Goal: Information Seeking & Learning: Learn about a topic

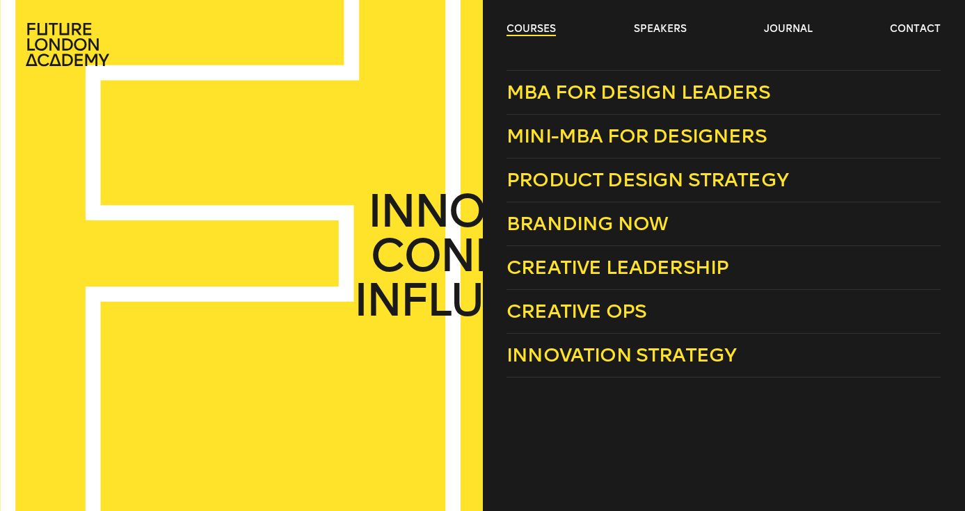
click at [538, 29] on link "courses" at bounding box center [530, 29] width 49 height 14
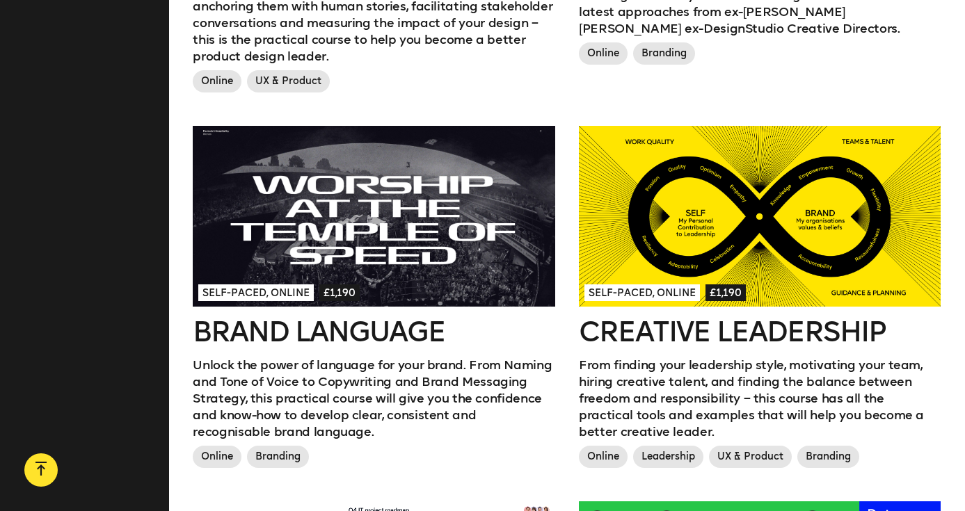
scroll to position [1111, 0]
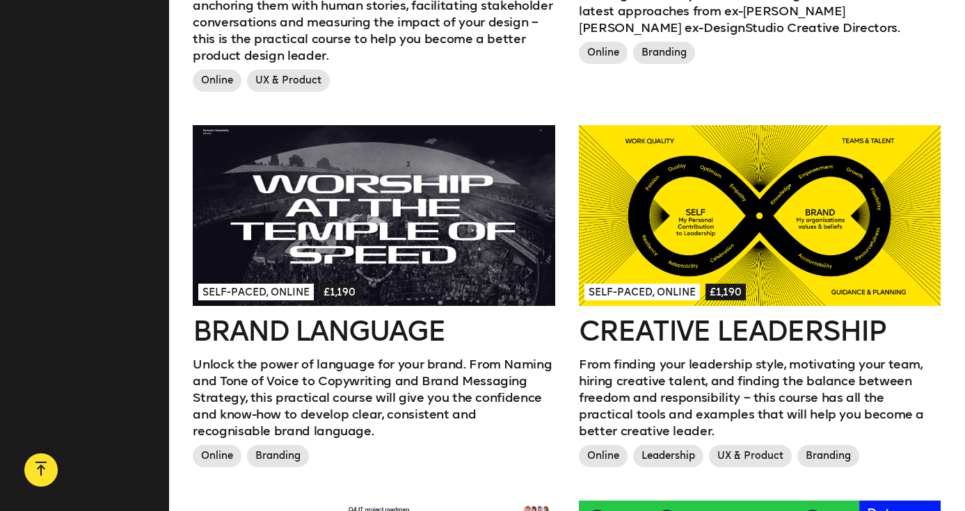
click at [629, 328] on h2 "Creative Leadership" at bounding box center [760, 331] width 362 height 28
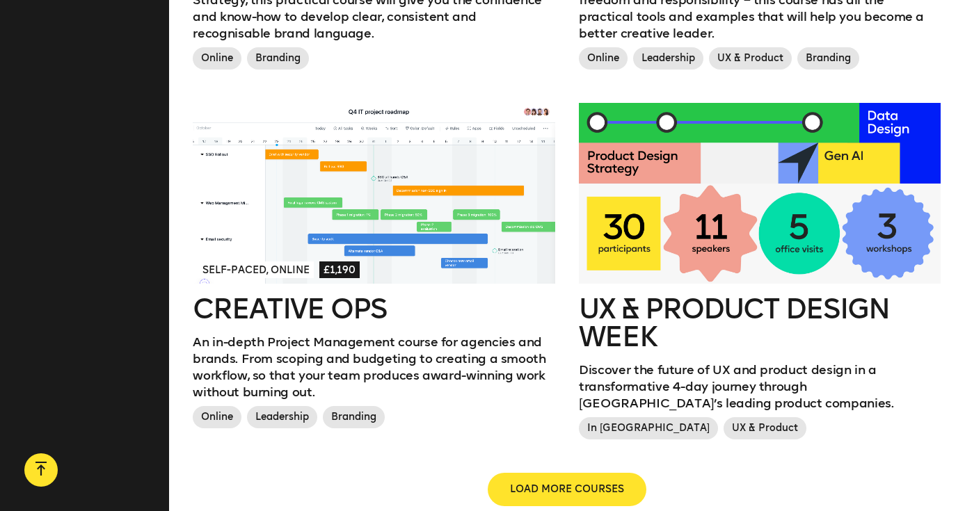
scroll to position [1510, 0]
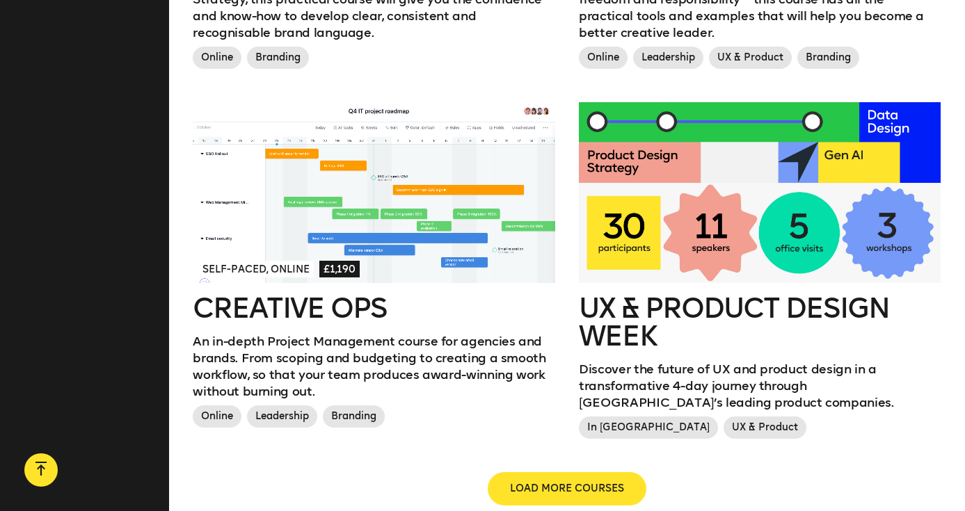
click at [344, 312] on h2 "Creative Ops" at bounding box center [374, 308] width 362 height 28
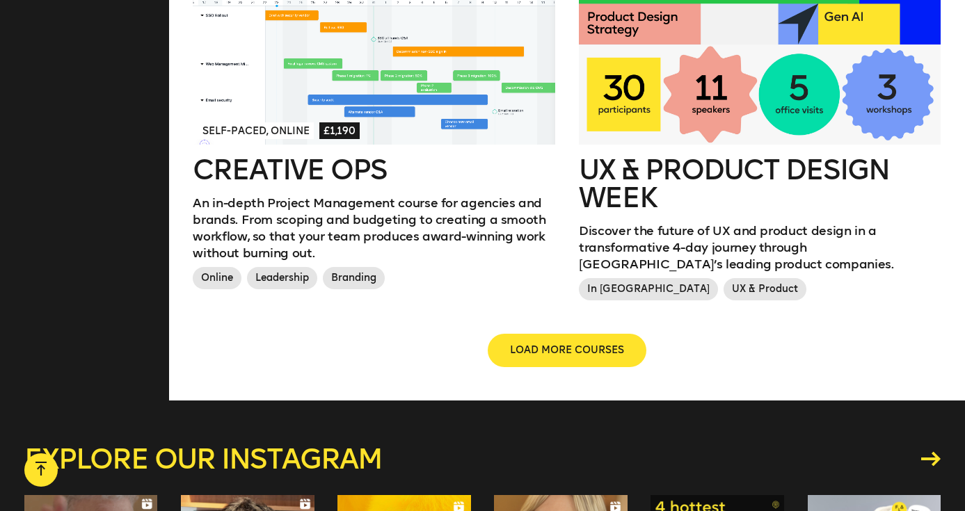
scroll to position [1661, 0]
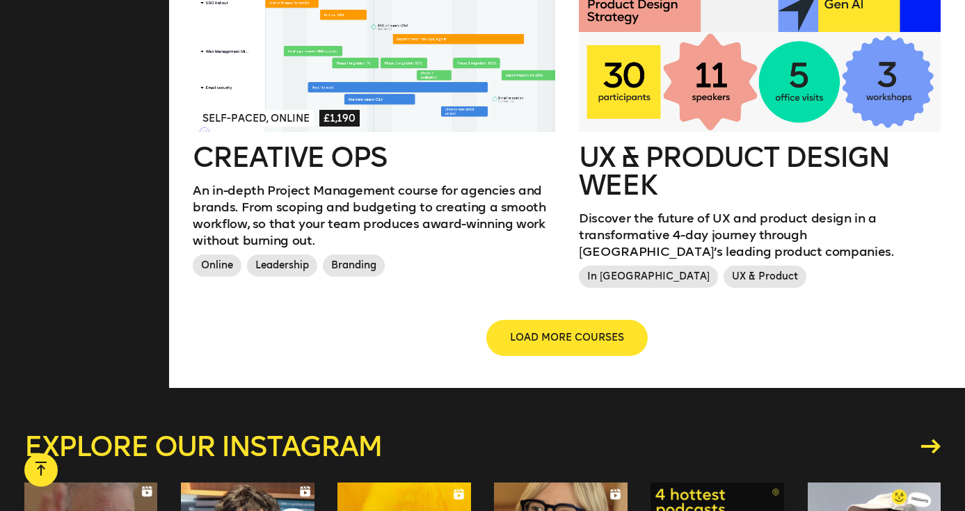
click at [570, 338] on span "LOAD MORE COURSES" at bounding box center [567, 338] width 114 height 14
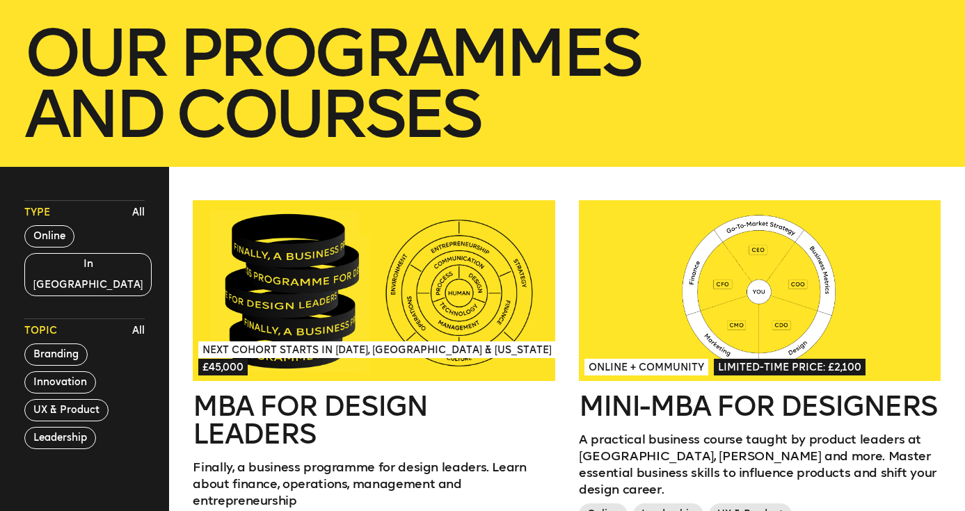
scroll to position [0, 0]
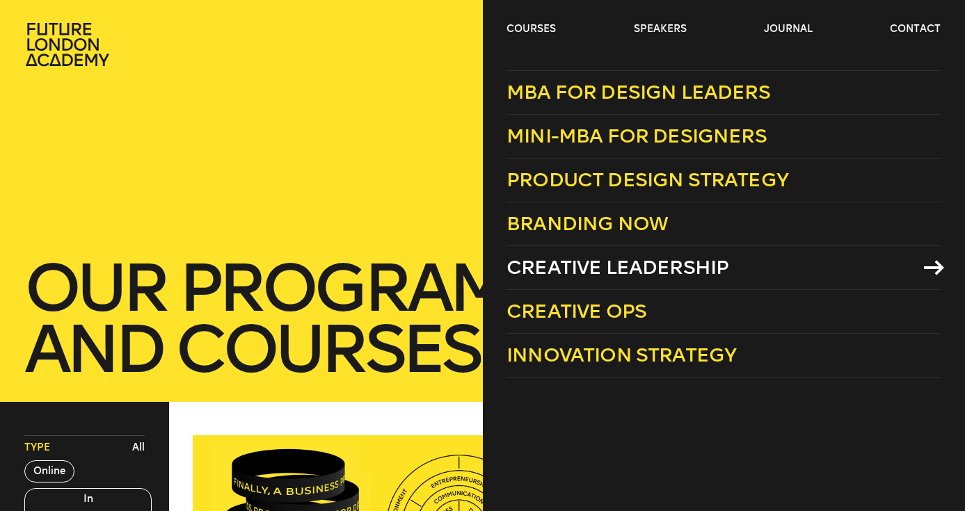
click at [606, 262] on span "Creative Leadership" at bounding box center [617, 267] width 222 height 23
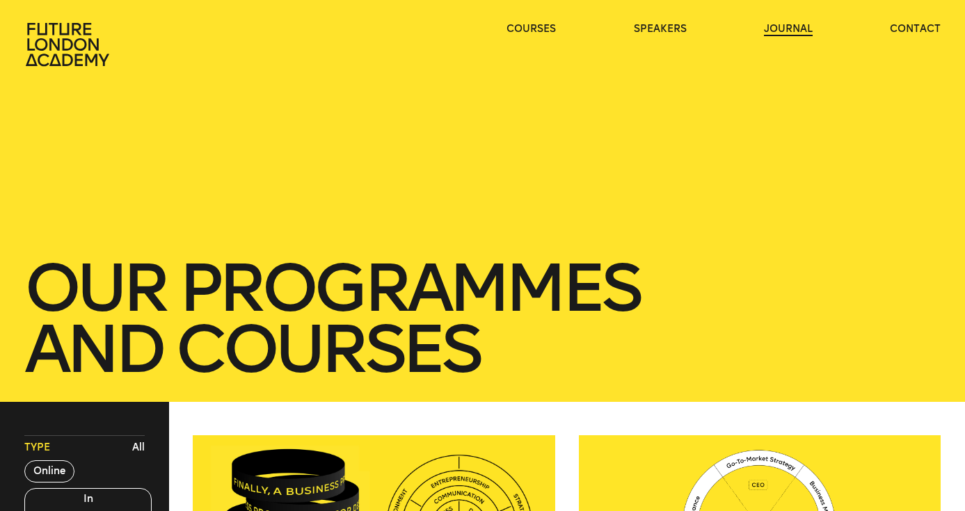
click at [778, 26] on link "journal" at bounding box center [788, 29] width 49 height 14
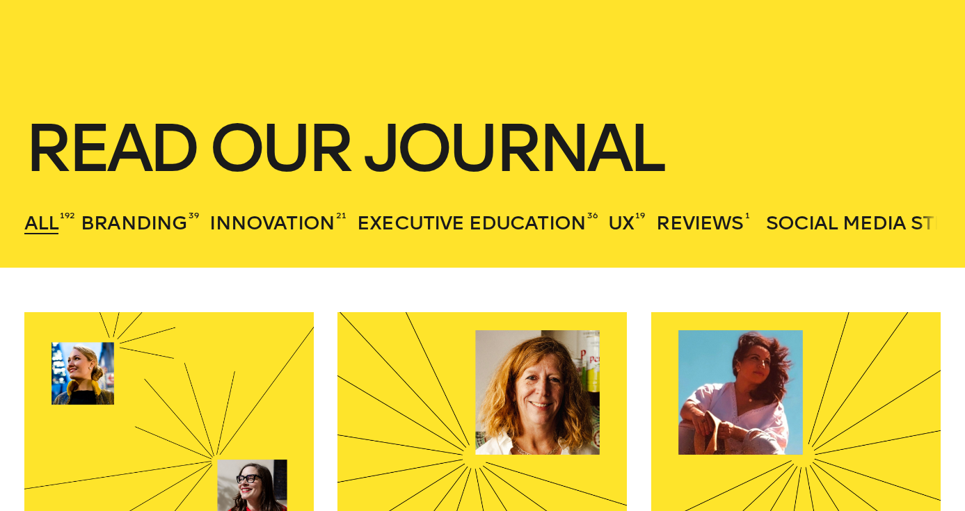
scroll to position [142, 0]
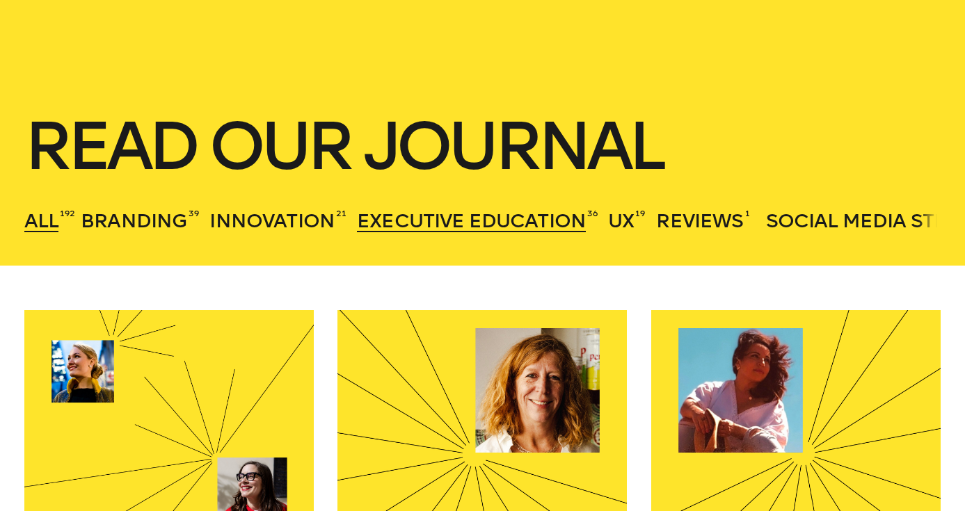
click at [475, 218] on span "Executive Education" at bounding box center [471, 220] width 229 height 23
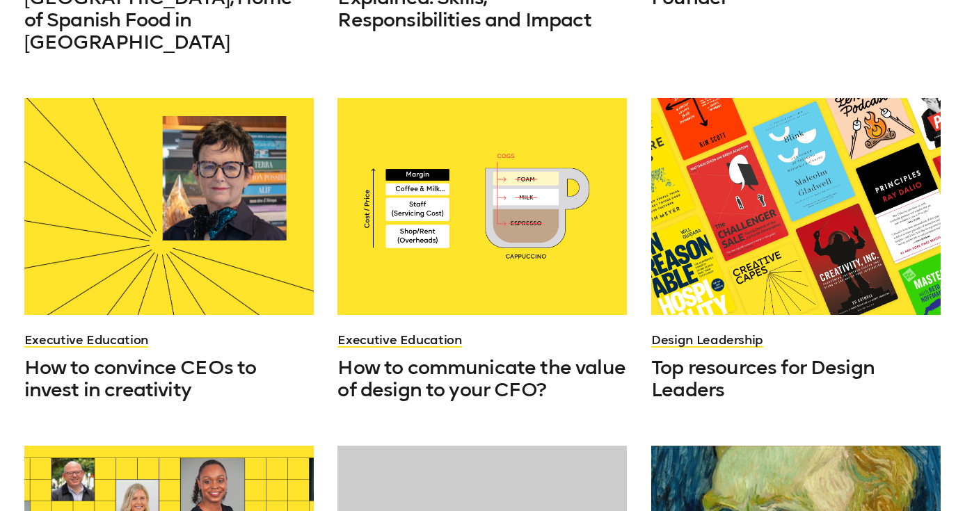
scroll to position [747, 0]
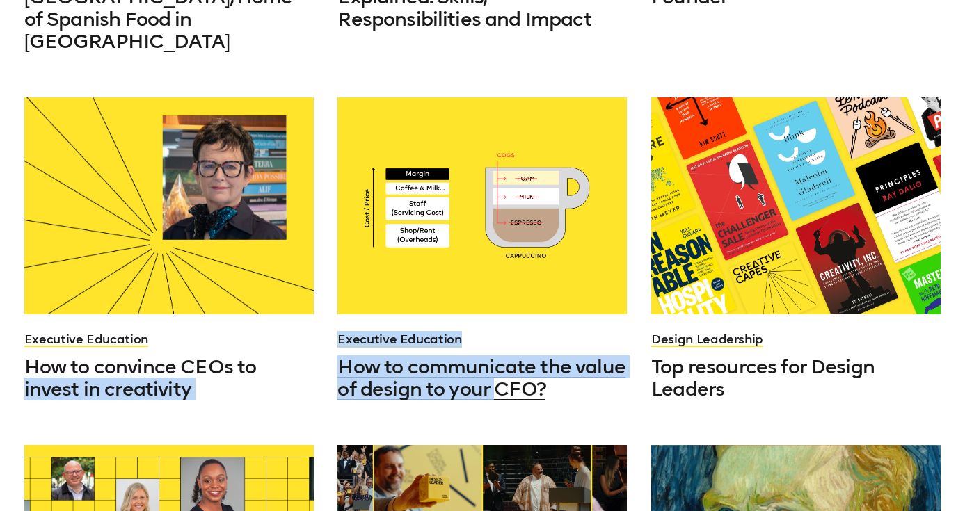
drag, startPoint x: 323, startPoint y: 346, endPoint x: 492, endPoint y: 373, distance: 170.4
click at [492, 373] on div "Executive Education The story of growth from Brindisa, Home of Spanish Food in …" at bounding box center [482, 417] width 940 height 1424
copy div "invest in creativity Executive Education How to communicate the value of design…"
click at [205, 368] on h3 "How to convince CEOs to invest in creativity" at bounding box center [168, 378] width 289 height 45
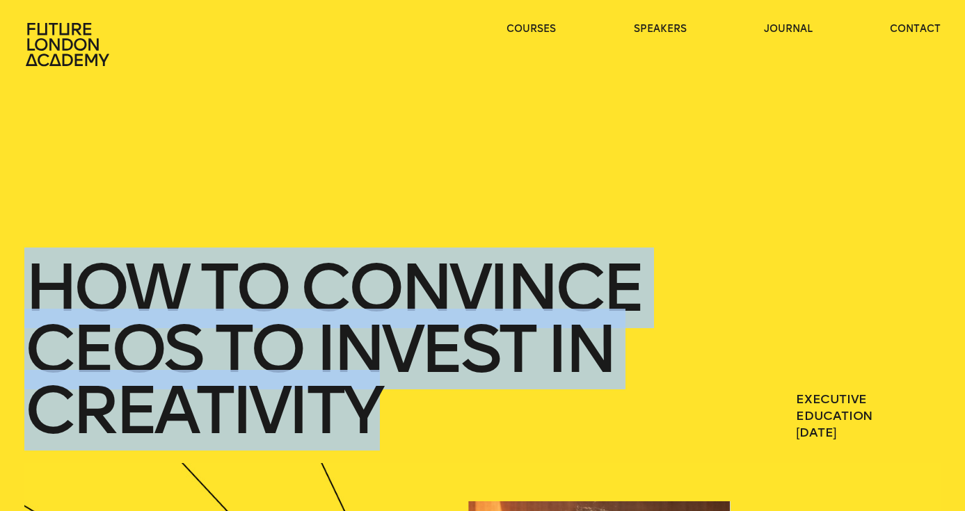
drag, startPoint x: 42, startPoint y: 283, endPoint x: 418, endPoint y: 409, distance: 396.1
click at [418, 409] on h1 "How to convince CEOs to invest in creativity" at bounding box center [361, 349] width 675 height 184
copy h1 "How to convince CEOs to invest in creativity"
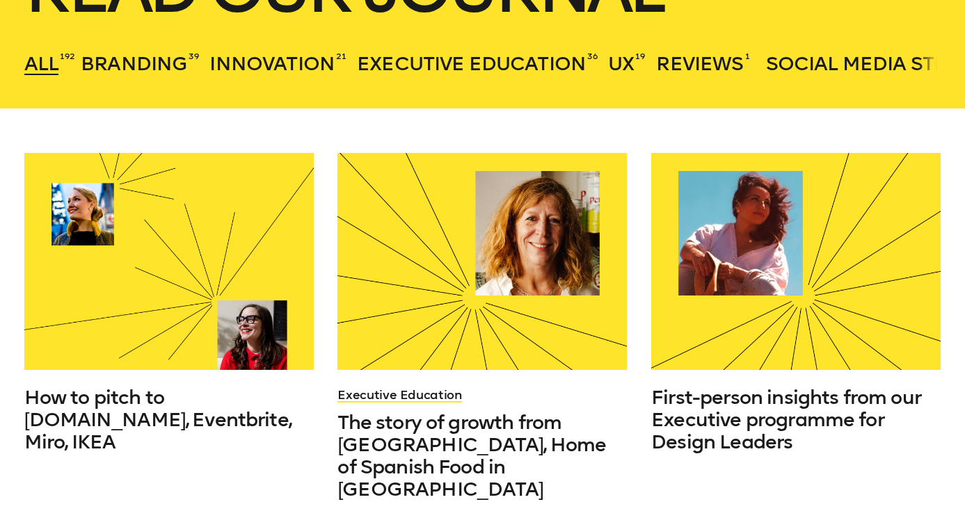
scroll to position [300, 0]
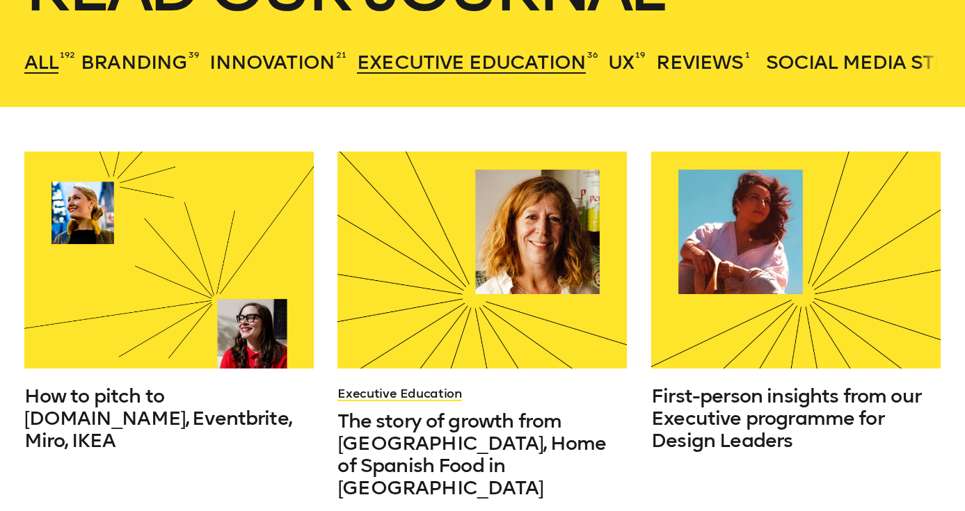
click at [523, 61] on span "Executive Education" at bounding box center [471, 62] width 229 height 23
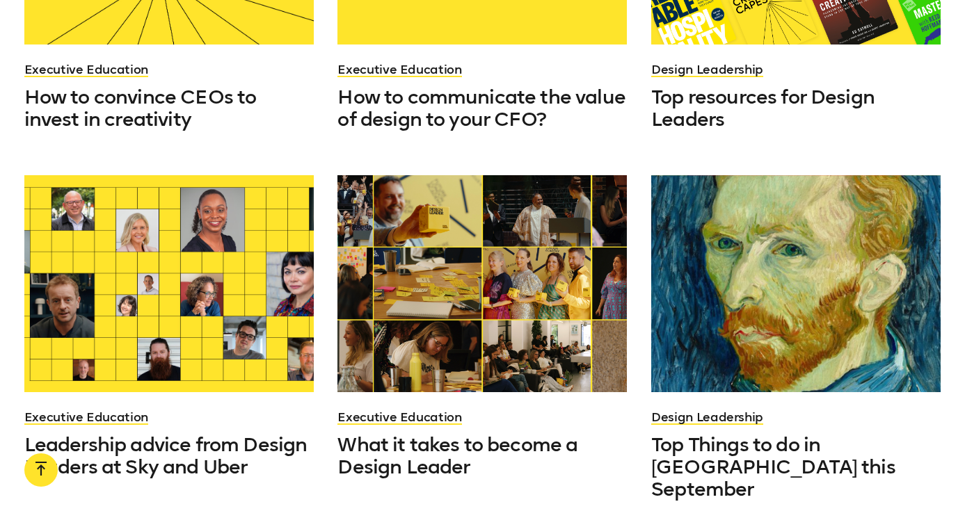
scroll to position [1029, 0]
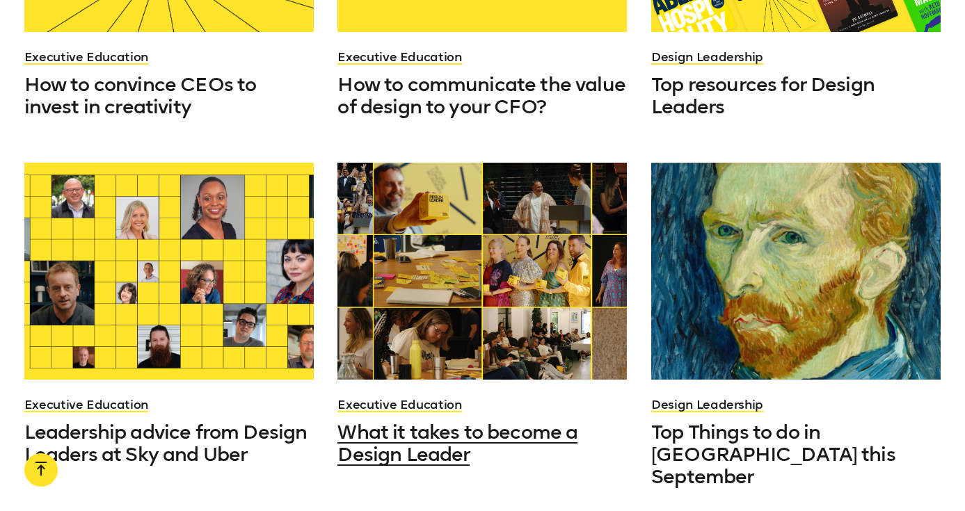
click at [476, 421] on span "What it takes to become a Design Leader" at bounding box center [457, 443] width 240 height 45
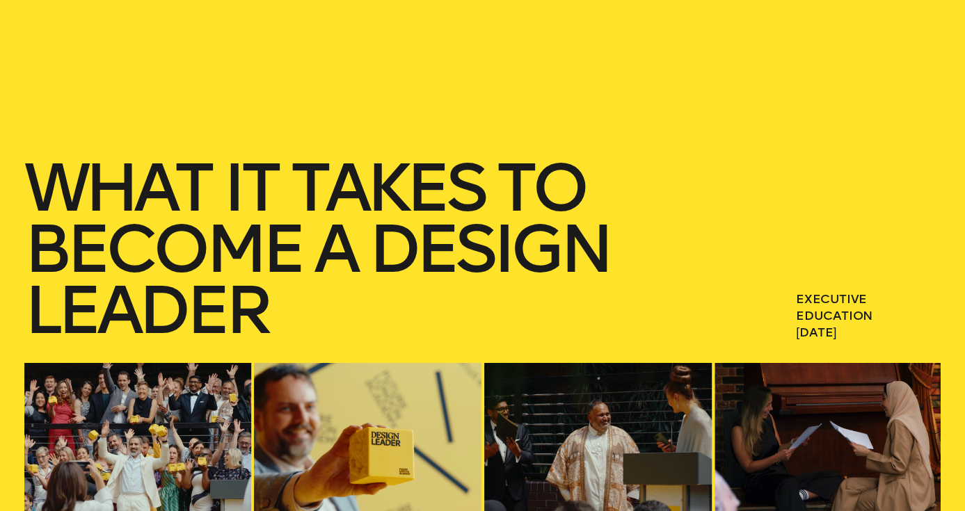
scroll to position [101, 0]
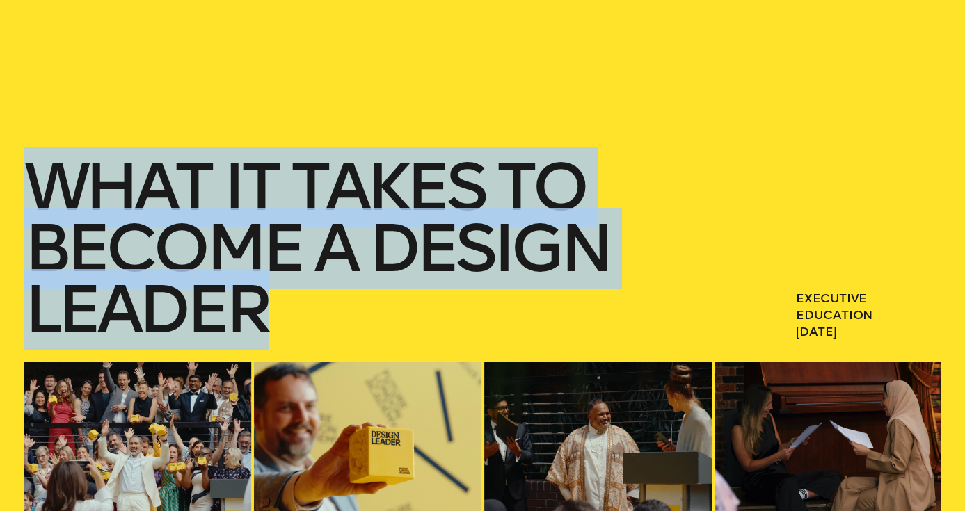
drag, startPoint x: 36, startPoint y: 186, endPoint x: 291, endPoint y: 300, distance: 279.6
click at [291, 300] on h1 "What it takes to become a Design Leader" at bounding box center [361, 248] width 675 height 184
copy h1 "What it takes to become a Design Leader"
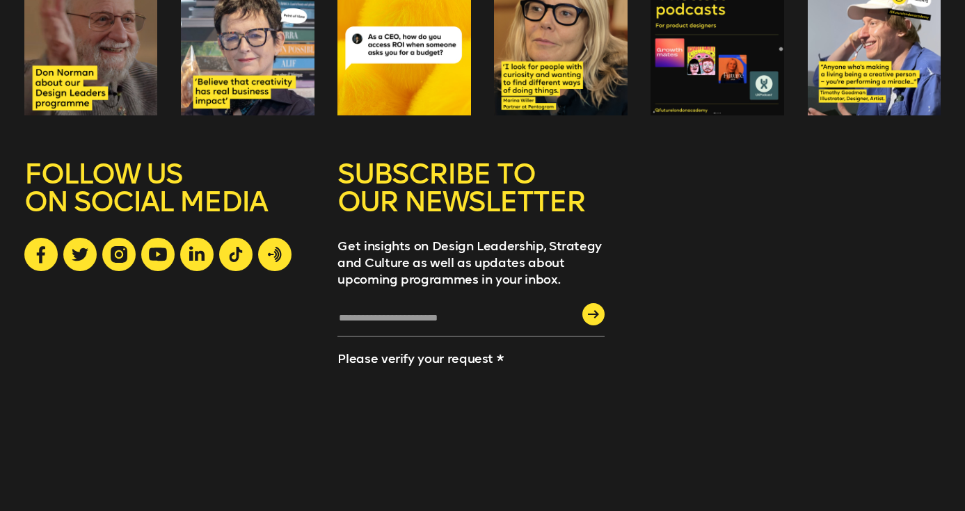
scroll to position [2373, 0]
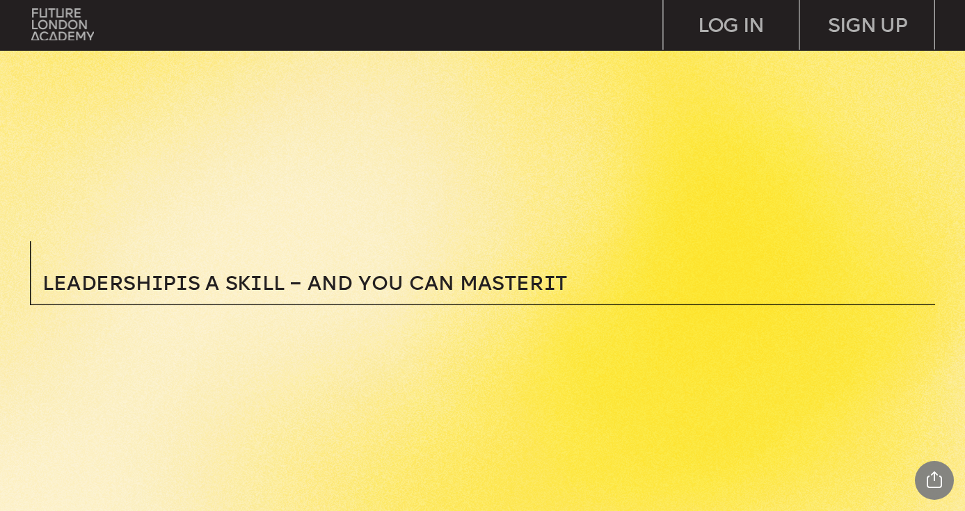
scroll to position [234, 0]
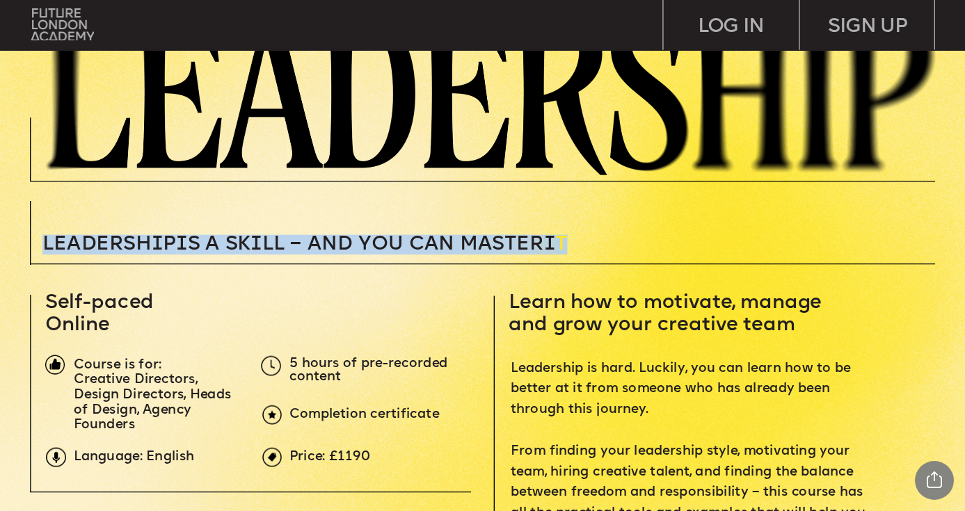
drag, startPoint x: 47, startPoint y: 244, endPoint x: 581, endPoint y: 245, distance: 534.1
click at [581, 245] on p "Leadersh i p i s a sk i ll – and you can MASTER i T" at bounding box center [381, 243] width 678 height 19
copy p "Leadersh i p i s a sk i ll – and you can MASTER i T"
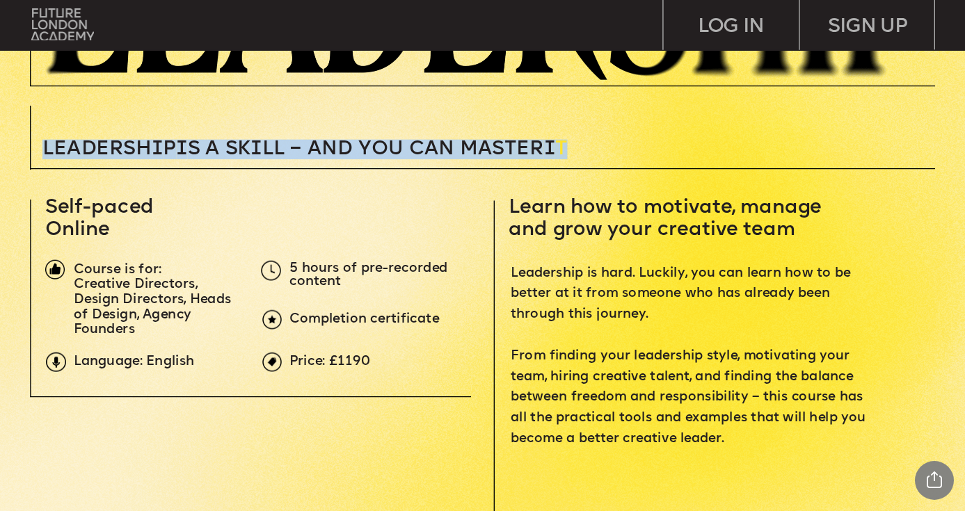
scroll to position [332, 0]
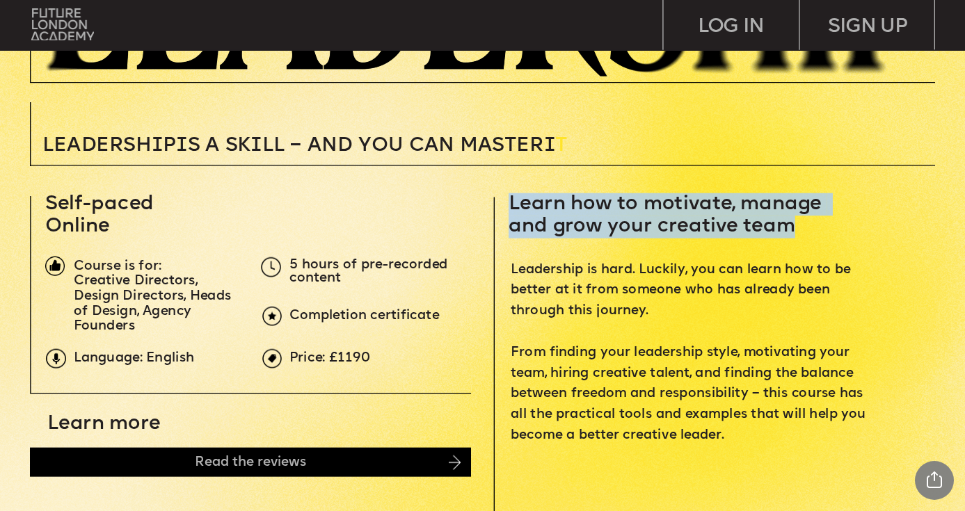
drag, startPoint x: 510, startPoint y: 201, endPoint x: 788, endPoint y: 232, distance: 279.9
click at [788, 232] on span "Learn how to motivate, manage and grow your creative team" at bounding box center [667, 215] width 319 height 42
copy span "Learn how to motivate, manage and grow your creative team"
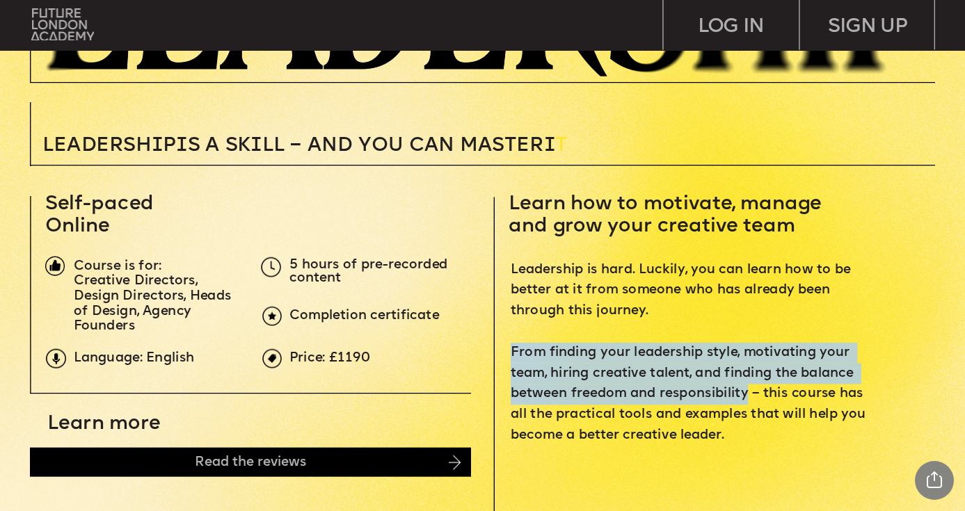
drag, startPoint x: 512, startPoint y: 353, endPoint x: 746, endPoint y: 401, distance: 238.7
click at [746, 401] on p "Leadership is hard. Luckily, you can learn how to be better at it from someone …" at bounding box center [691, 352] width 362 height 186
copy span "From finding your leadership style, motivating your team, hiring creative talen…"
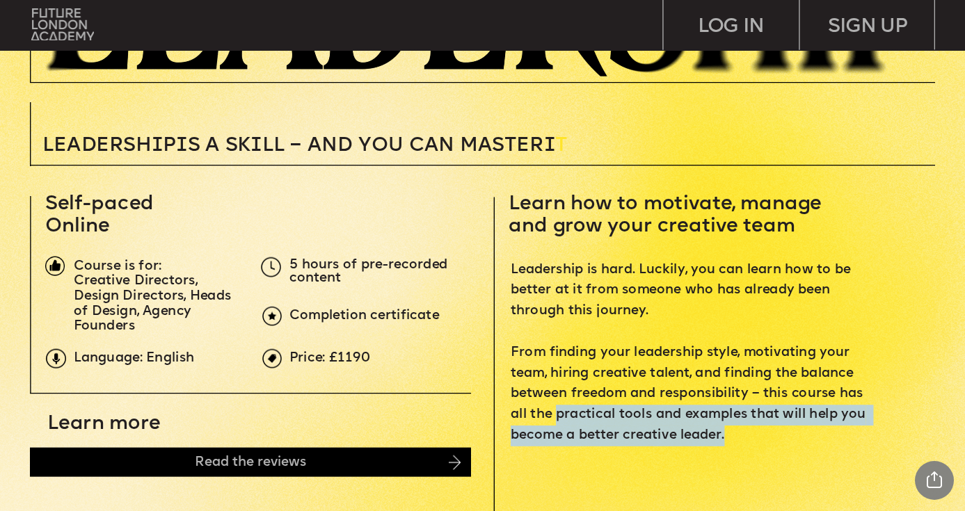
drag, startPoint x: 558, startPoint y: 415, endPoint x: 743, endPoint y: 430, distance: 185.6
click at [743, 430] on p "Leadership is hard. Luckily, you can learn how to be better at it from someone …" at bounding box center [691, 352] width 362 height 186
copy span "practical tools and examples that will help you become a better creative leader."
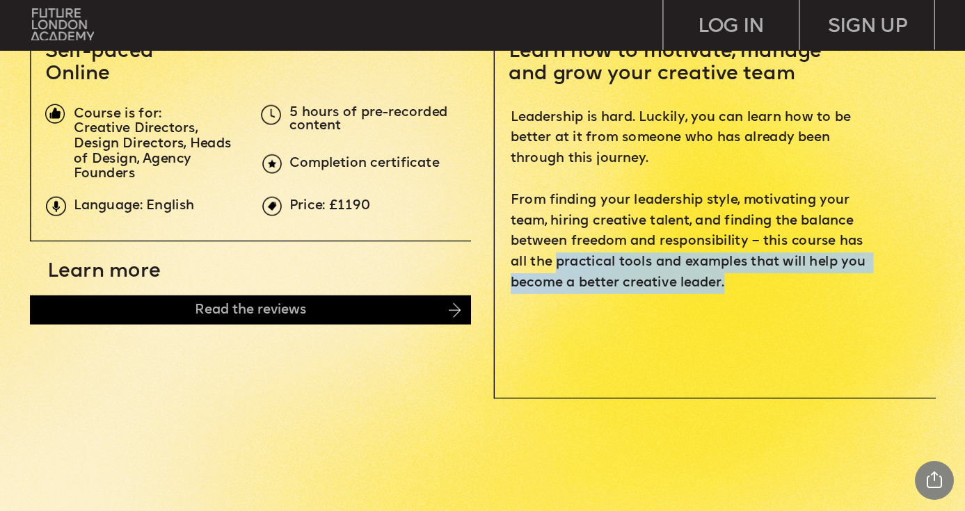
scroll to position [529, 0]
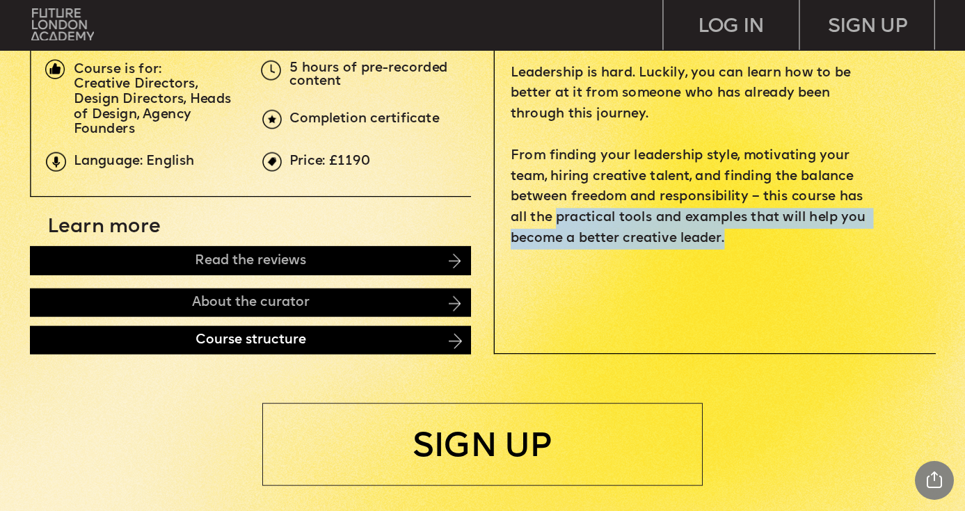
click at [455, 337] on img at bounding box center [455, 341] width 13 height 15
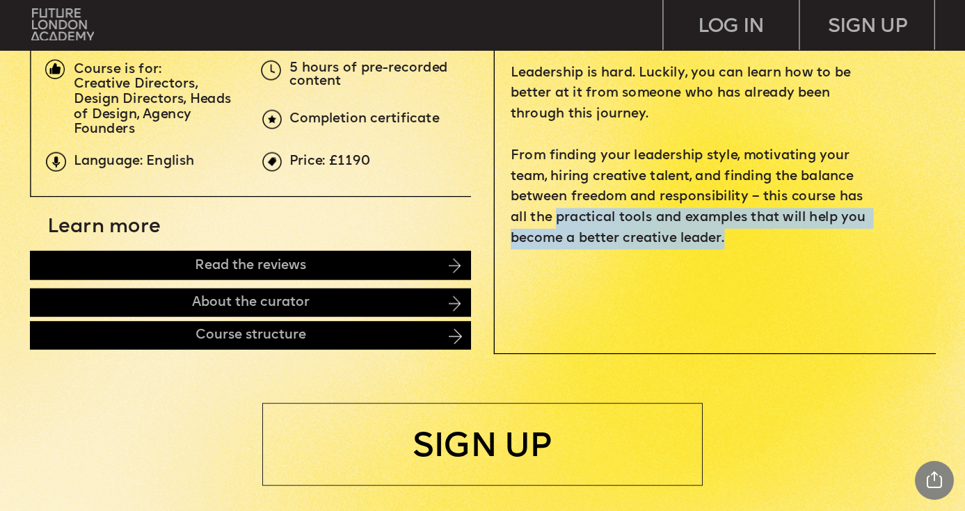
click at [452, 337] on img at bounding box center [455, 336] width 13 height 15
click at [462, 339] on div "Course structure" at bounding box center [250, 335] width 441 height 29
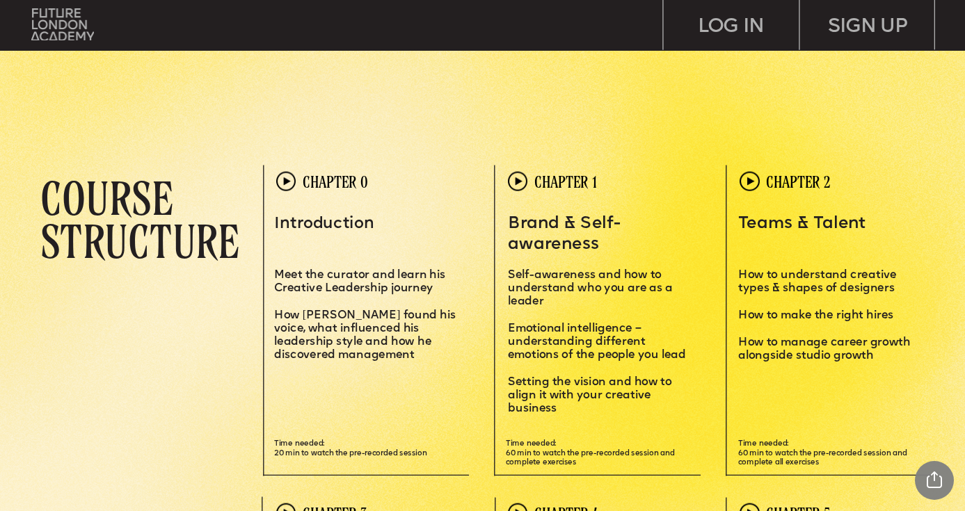
scroll to position [2729, 0]
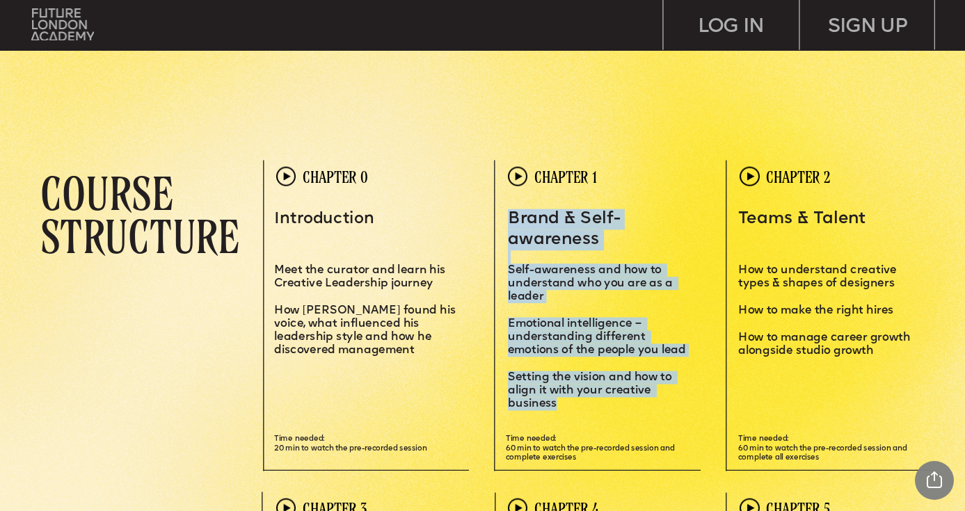
drag, startPoint x: 510, startPoint y: 219, endPoint x: 651, endPoint y: 402, distance: 231.0
click at [651, 402] on div "Brand & Self-awareness S elf-awareness and how to understand who you are as a l…" at bounding box center [600, 310] width 184 height 202
copy div "Brand & Self-awareness S elf-awareness and how to understand who you are as a l…"
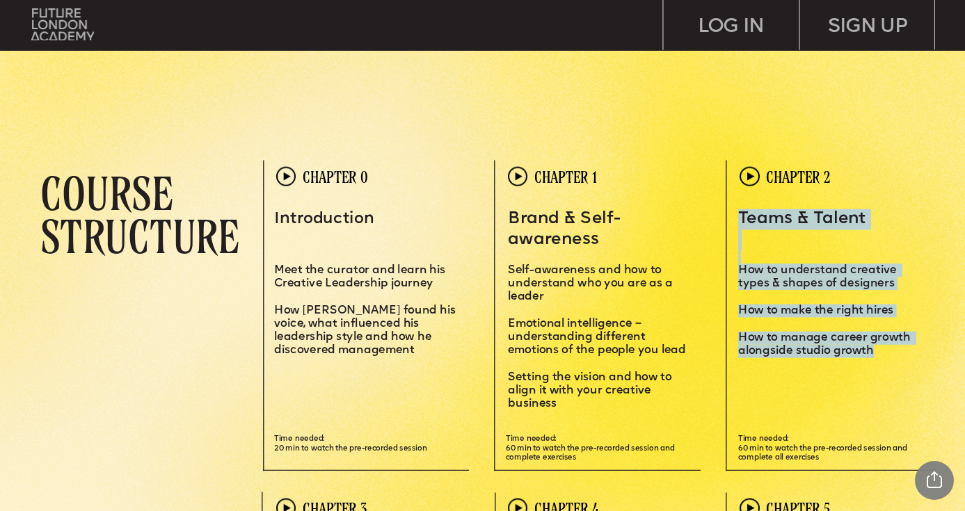
drag, startPoint x: 741, startPoint y: 212, endPoint x: 876, endPoint y: 348, distance: 192.3
click at [876, 348] on div "Teams & Talent How to understand creative types & shapes of designers How to ma…" at bounding box center [832, 283] width 188 height 149
copy div "Teams & Talent How to understand creative types & shapes of designers How to ma…"
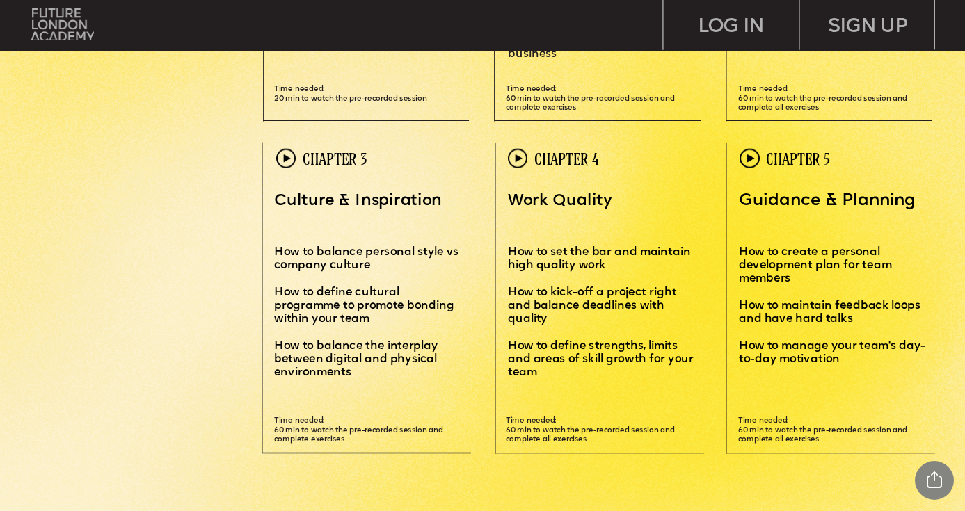
scroll to position [3087, 0]
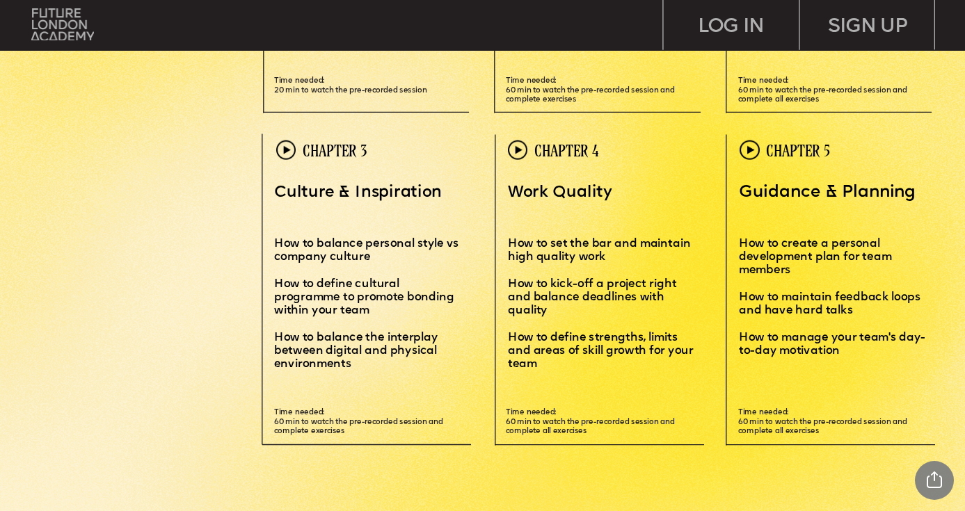
drag, startPoint x: 277, startPoint y: 191, endPoint x: 363, endPoint y: 363, distance: 192.2
click at [363, 363] on div "Culture & Inspiration How to balance personal style vs company culture How to d…" at bounding box center [367, 276] width 186 height 188
copy div "Culture & Inspiration How to balance personal style vs company culture How to d…"
click at [563, 228] on p "How to set the bar and maintain high quality work" at bounding box center [601, 251] width 186 height 54
drag, startPoint x: 508, startPoint y: 191, endPoint x: 629, endPoint y: 265, distance: 141.1
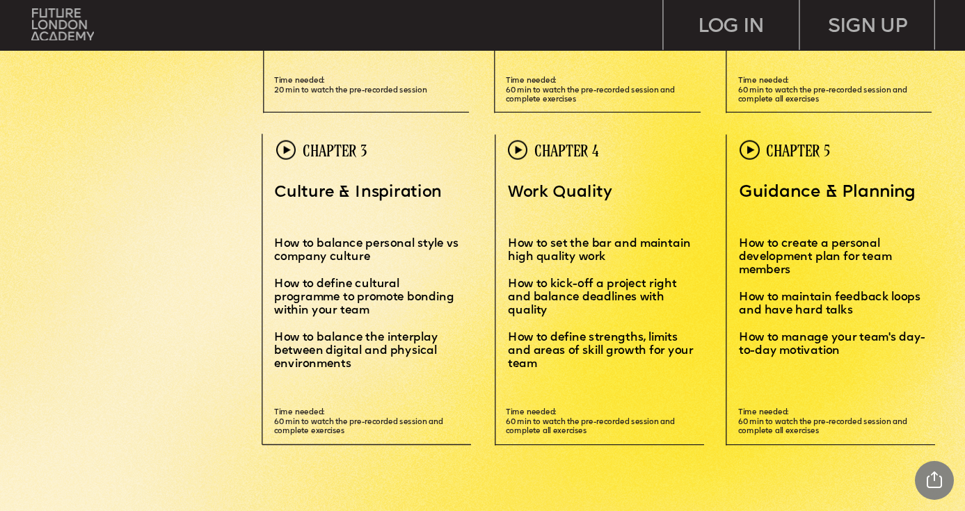
click at [629, 265] on div "Work Quality How to set the bar and maintain high quality work How to kick-off …" at bounding box center [601, 276] width 186 height 188
copy div "Work Quality How to set the bar and maintain high quality work"
drag, startPoint x: 917, startPoint y: 191, endPoint x: 739, endPoint y: 197, distance: 178.1
click at [739, 197] on span "Guidance & Planning" at bounding box center [827, 192] width 177 height 16
copy span "Guidance & Planning"
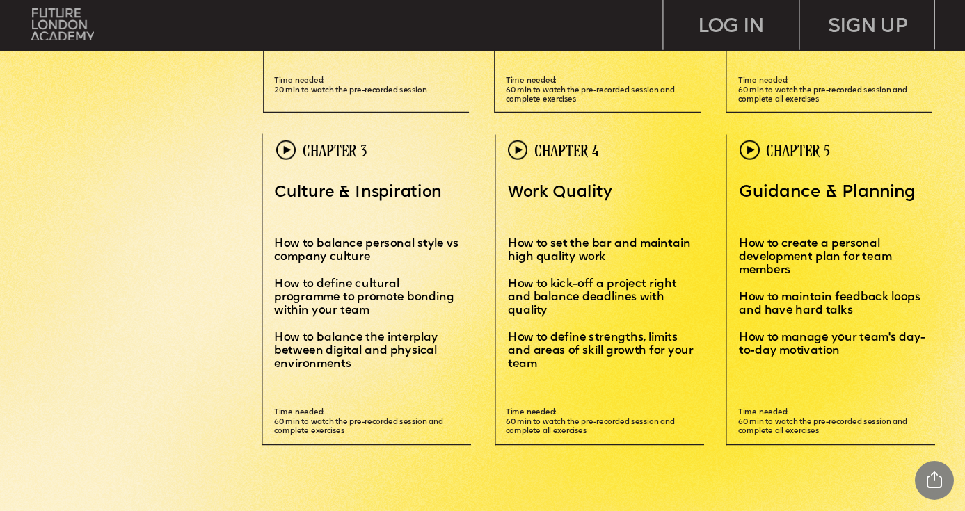
click at [743, 294] on span "How to maintain feedback loops and have hard talks" at bounding box center [831, 304] width 184 height 24
drag, startPoint x: 741, startPoint y: 335, endPoint x: 848, endPoint y: 346, distance: 108.3
click at [848, 346] on p "How to manage your team's day-to-day motivation" at bounding box center [837, 344] width 197 height 26
click at [748, 303] on p "How to maintain feedback loops and have hard talks" at bounding box center [837, 311] width 197 height 40
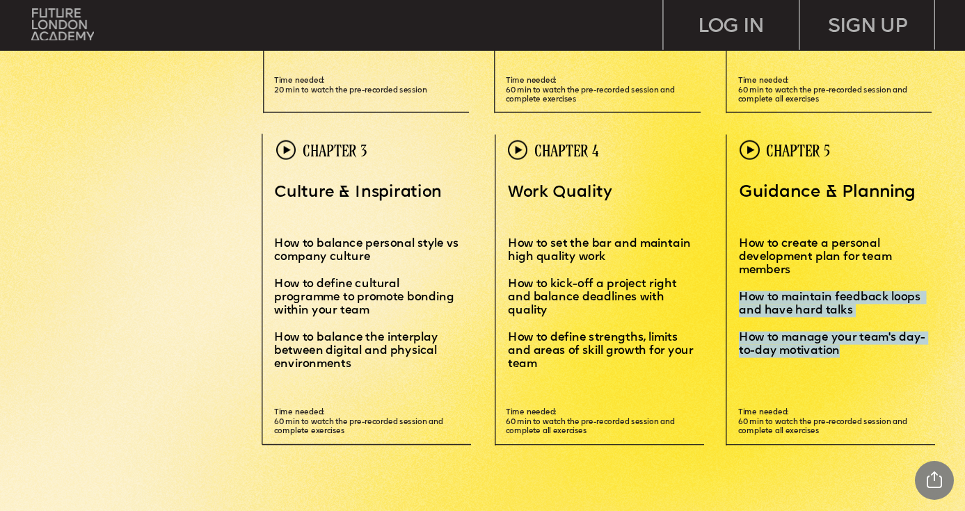
drag, startPoint x: 740, startPoint y: 294, endPoint x: 845, endPoint y: 351, distance: 119.5
click at [845, 351] on div "Guidance & Planning How to create a personal development plan for team members …" at bounding box center [837, 269] width 197 height 175
copy div "How to maintain feedback loops and have hard talks How to manage your team's da…"
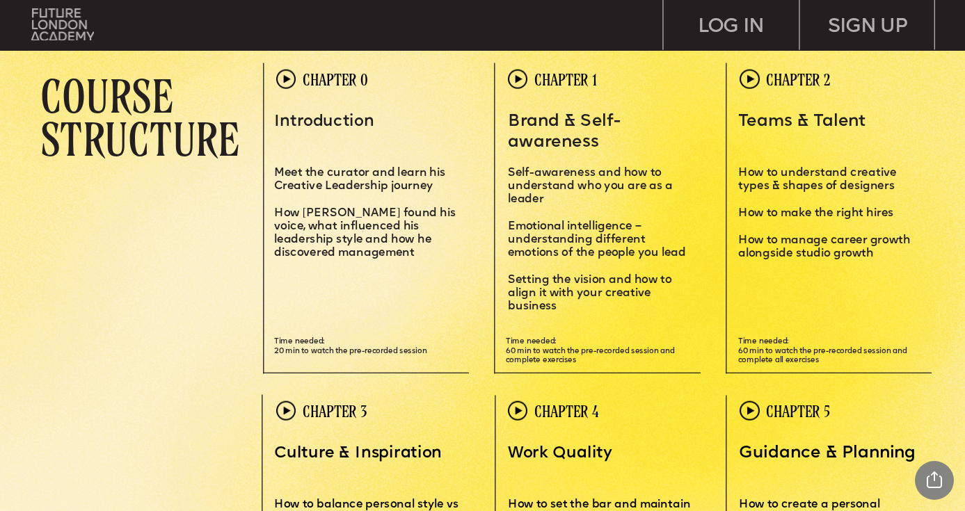
scroll to position [2823, 0]
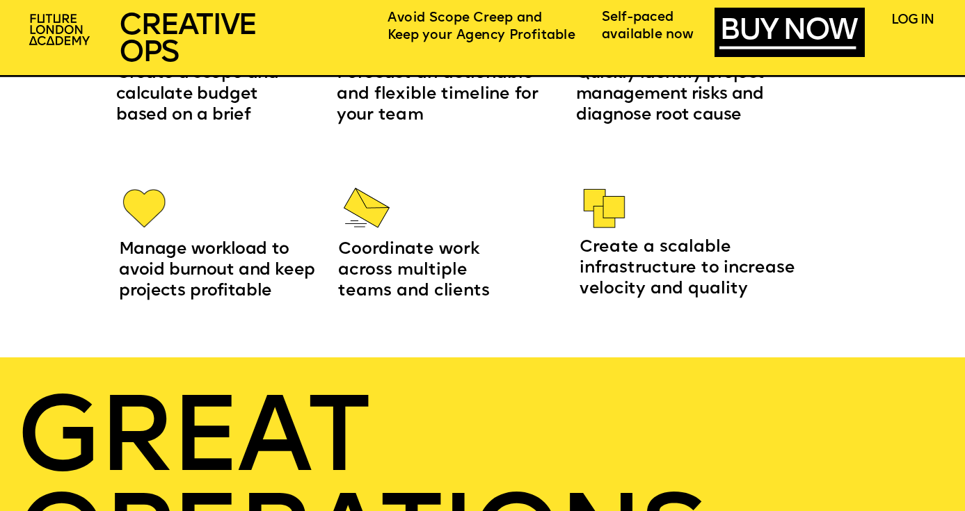
scroll to position [1703, 0]
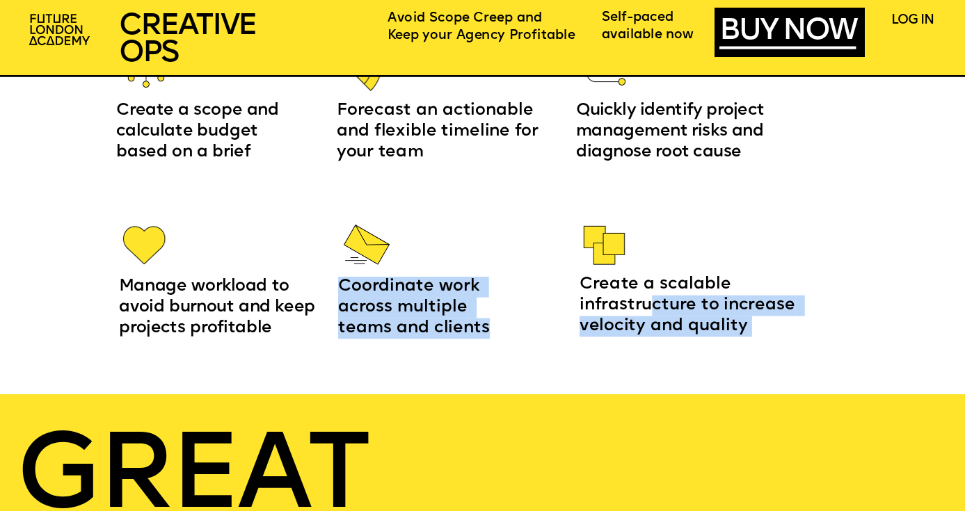
drag, startPoint x: 122, startPoint y: 286, endPoint x: 650, endPoint y: 313, distance: 527.8
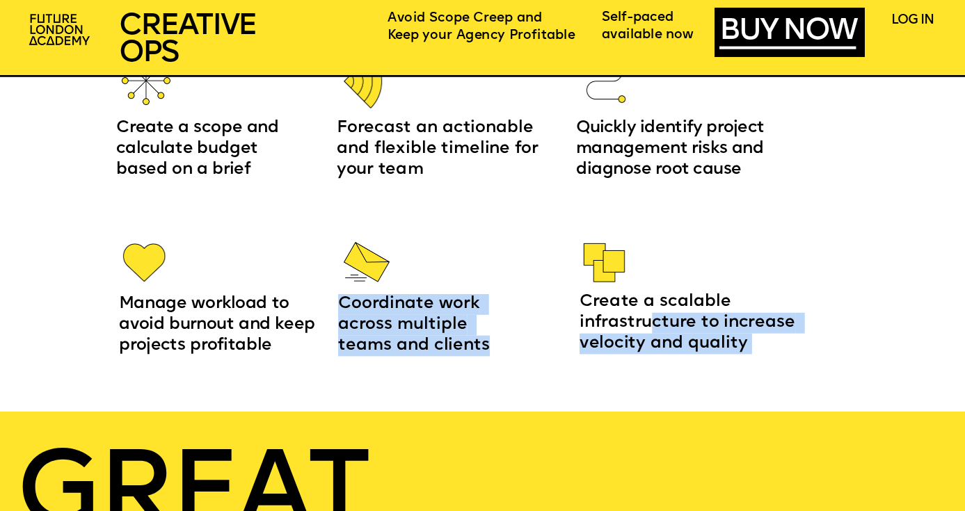
scroll to position [1665, 0]
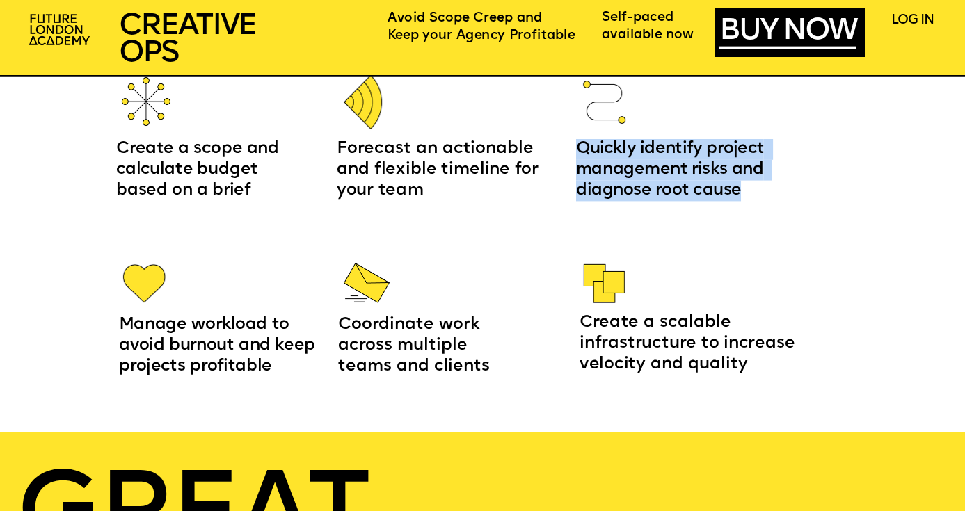
drag, startPoint x: 578, startPoint y: 145, endPoint x: 752, endPoint y: 198, distance: 181.5
click at [752, 198] on p "Quickly identify project management risks and diagnose root cause" at bounding box center [686, 170] width 221 height 62
copy span "Quickly identify project management risks and diagnose root cause"
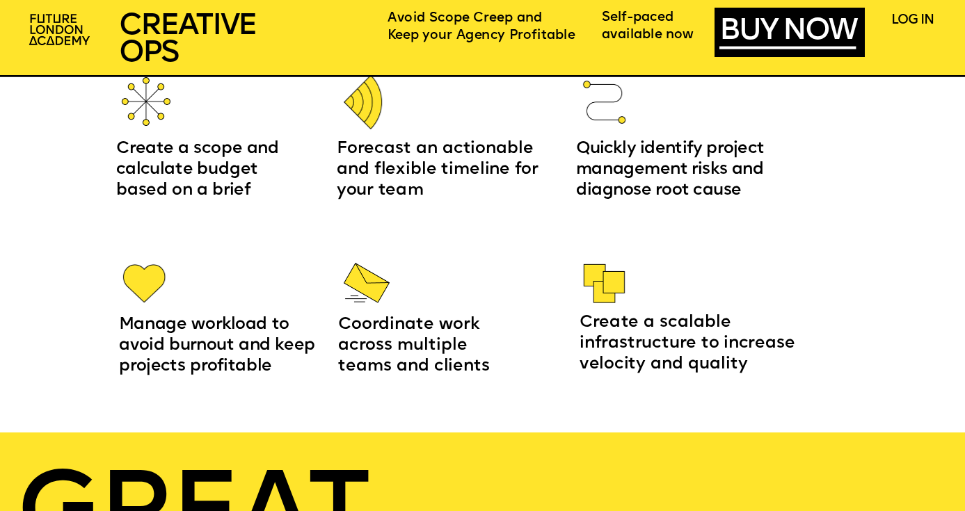
click at [140, 328] on span "Manage workload to avoid burnout and keep projects profitable" at bounding box center [219, 346] width 201 height 58
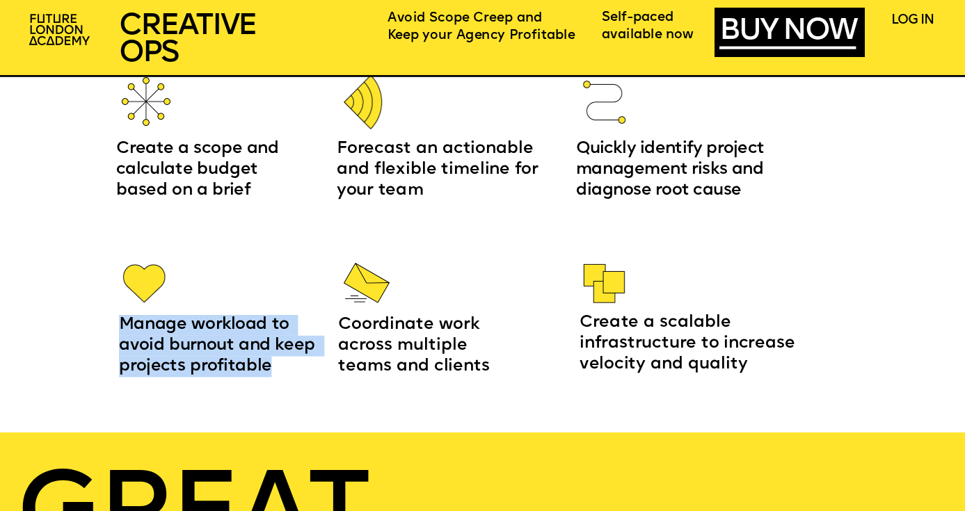
drag, startPoint x: 120, startPoint y: 323, endPoint x: 273, endPoint y: 361, distance: 158.4
click at [273, 361] on p "Manage workload to avoid burnout and keep projects profitable" at bounding box center [225, 346] width 213 height 62
copy span "Manage workload to avoid burnout and keep projects profitable"
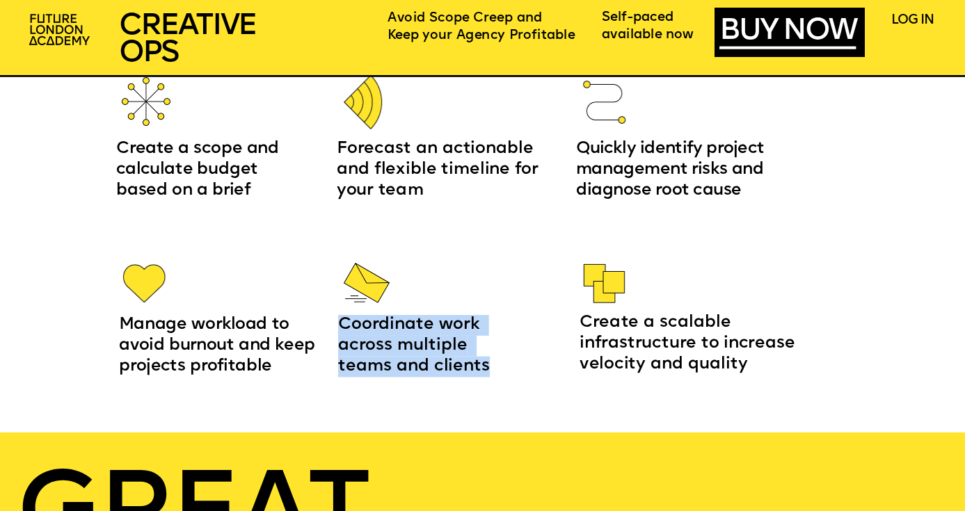
drag, startPoint x: 339, startPoint y: 322, endPoint x: 428, endPoint y: 369, distance: 100.8
click at [428, 369] on span "Coordinate work across multiple teams and clients" at bounding box center [414, 346] width 152 height 58
copy span "Coordinate work across multiple teams and clients"
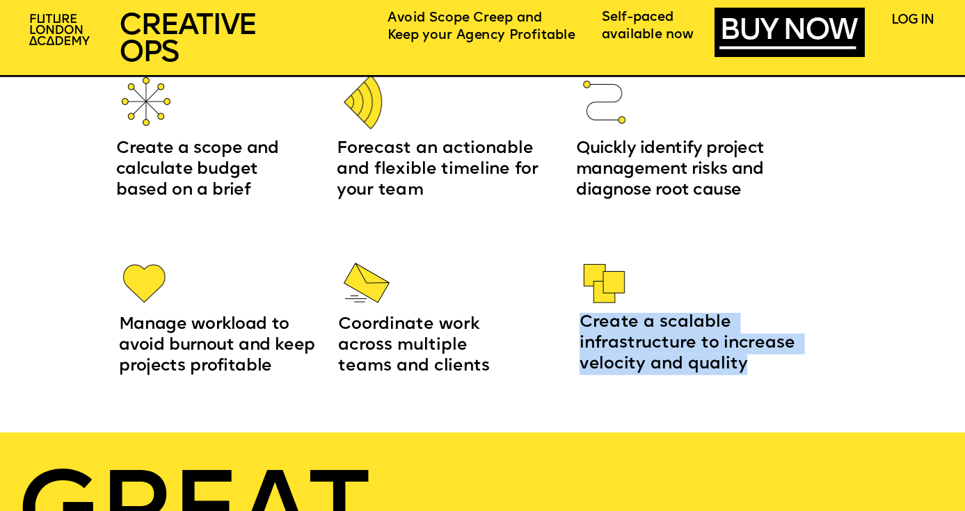
drag, startPoint x: 582, startPoint y: 319, endPoint x: 746, endPoint y: 360, distance: 169.2
click at [746, 360] on p "Create a scalable infrastructure to increase velocity and quality" at bounding box center [692, 344] width 227 height 62
copy span "Create a scalable infrastructure to increase velocity and quality"
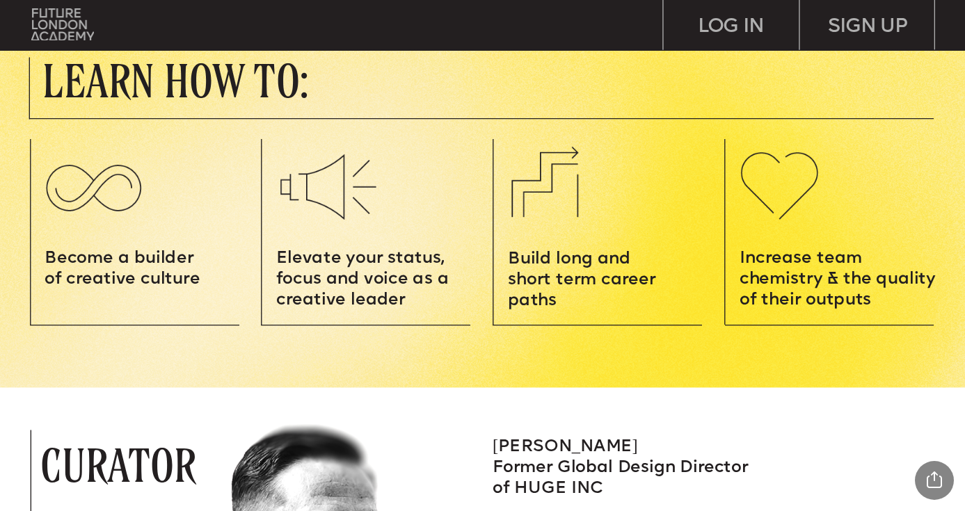
scroll to position [1524, 0]
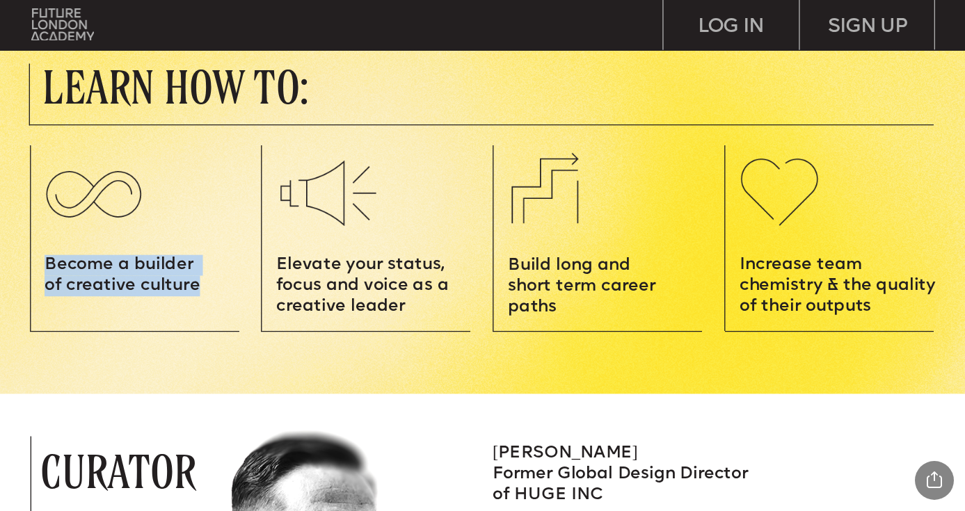
drag, startPoint x: 48, startPoint y: 264, endPoint x: 197, endPoint y: 286, distance: 150.4
click at [197, 286] on span "Become a builder of creative culture" at bounding box center [122, 275] width 155 height 37
copy span "Become a builder of creative culture"
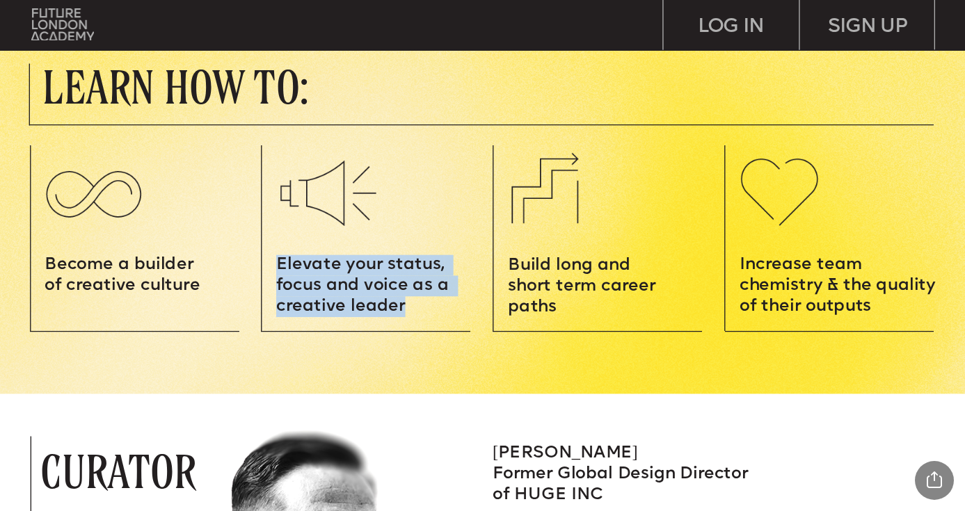
drag, startPoint x: 279, startPoint y: 263, endPoint x: 406, endPoint y: 304, distance: 133.7
click at [406, 305] on p "Elevate your status, focus and voice as a creative leader" at bounding box center [374, 286] width 197 height 62
copy span "Elevate your status, focus and voice as a creative leader"
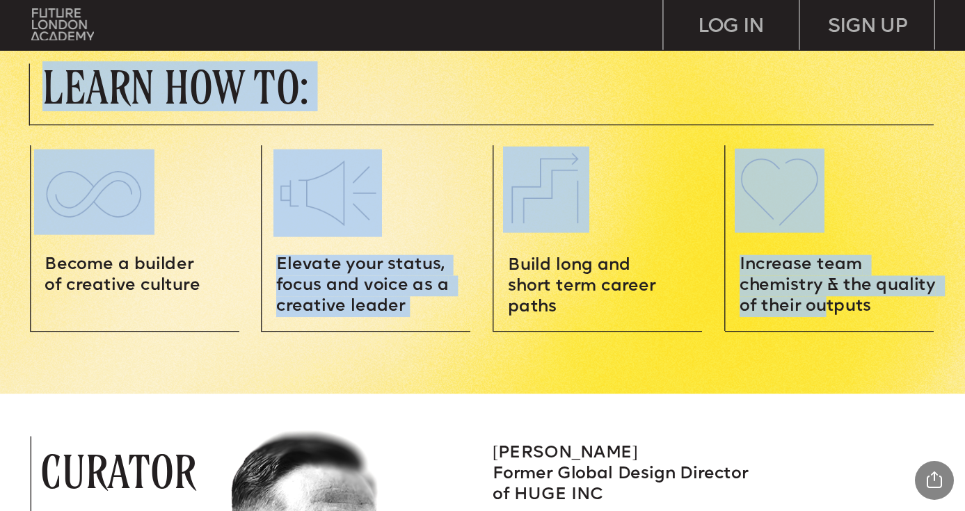
drag, startPoint x: 739, startPoint y: 266, endPoint x: 826, endPoint y: 298, distance: 93.5
click at [826, 297] on p "Increase team chemistry & the quality of their outputs" at bounding box center [842, 286] width 207 height 62
drag, startPoint x: 871, startPoint y: 309, endPoint x: 738, endPoint y: 264, distance: 140.7
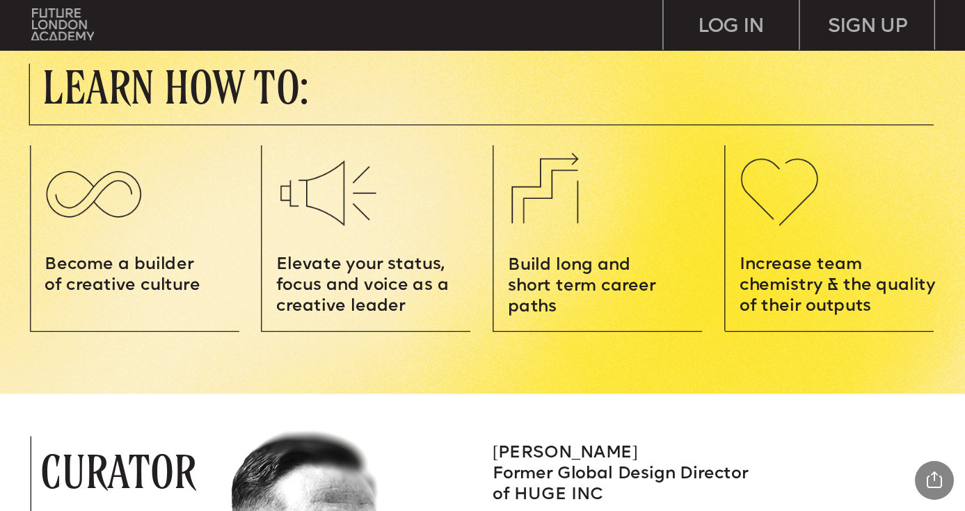
click at [576, 292] on span "Build long and short term career paths" at bounding box center [584, 286] width 152 height 58
drag, startPoint x: 508, startPoint y: 261, endPoint x: 572, endPoint y: 307, distance: 78.3
click at [572, 307] on p "Build long and short term career paths" at bounding box center [591, 287] width 167 height 62
copy span "Build long and short term career paths"
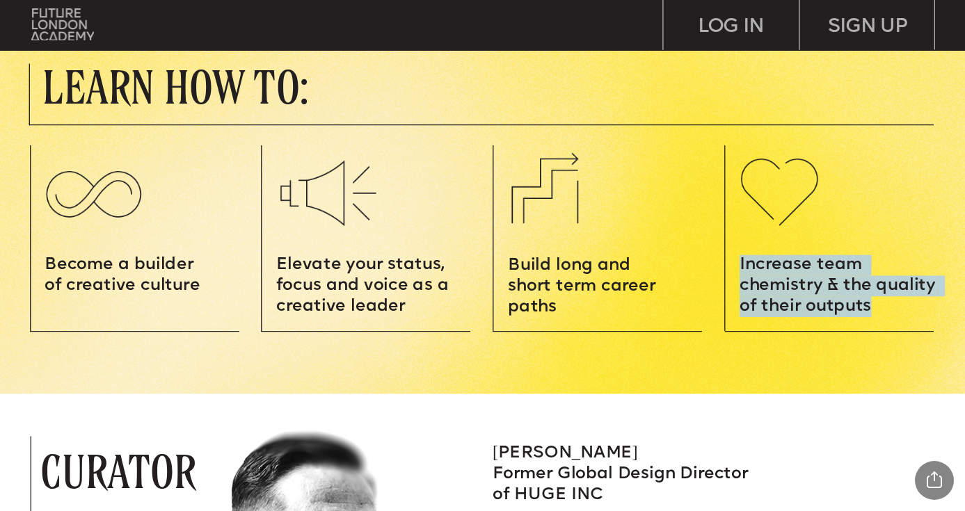
drag, startPoint x: 739, startPoint y: 263, endPoint x: 871, endPoint y: 300, distance: 137.2
click at [871, 300] on span "Increase team chemistry & the quality of their outputs" at bounding box center [839, 286] width 201 height 58
copy span "Increase team chemistry & the quality of their outputs"
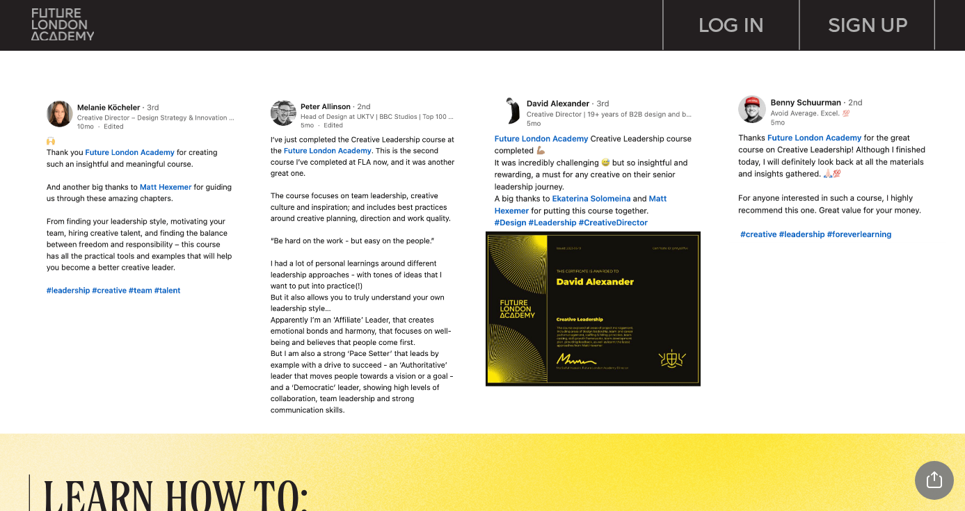
scroll to position [860, 0]
